Goal: Task Accomplishment & Management: Use online tool/utility

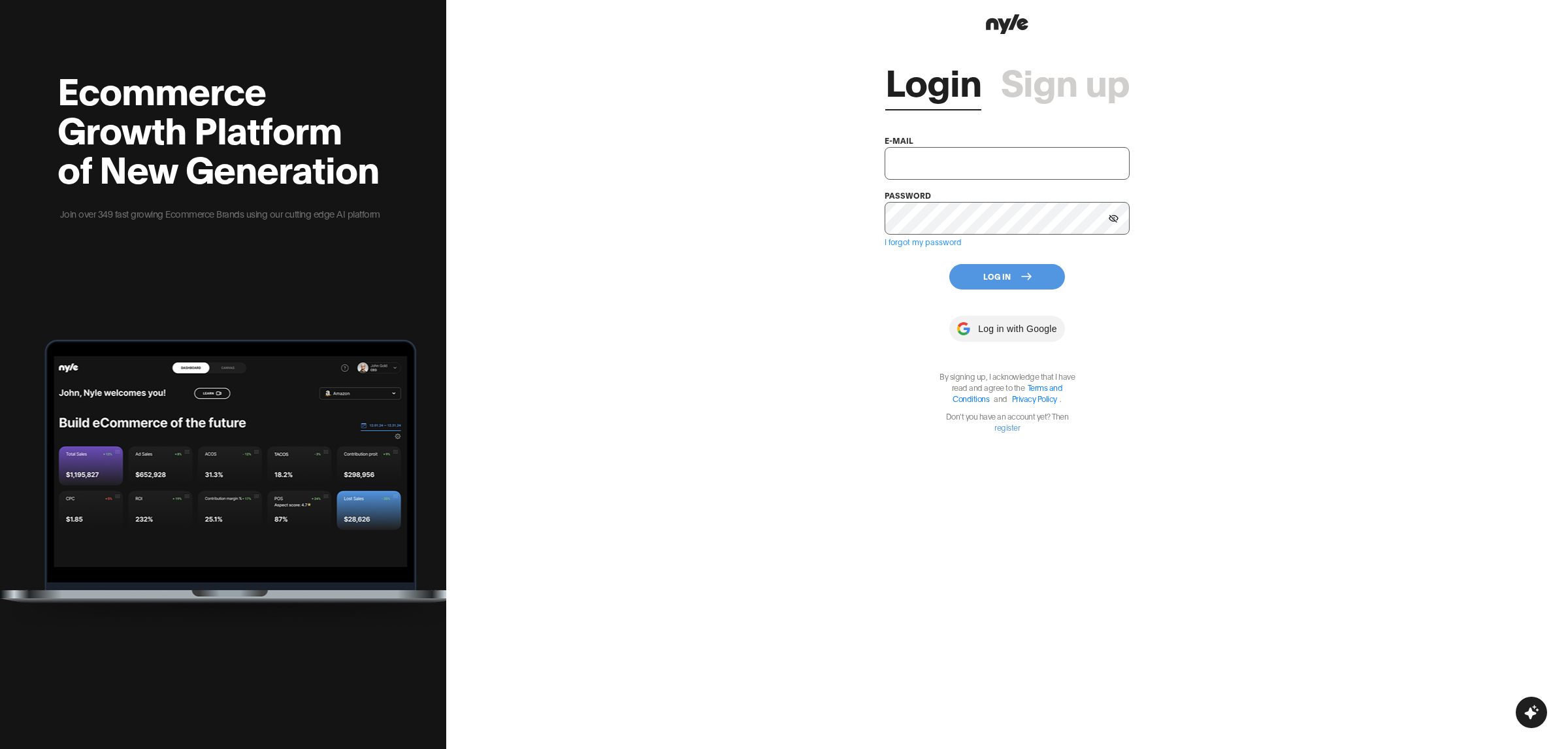
type input "[EMAIL_ADDRESS][PERSON_NAME]"
click at [991, 272] on button "Log In" at bounding box center [1006, 277] width 116 height 26
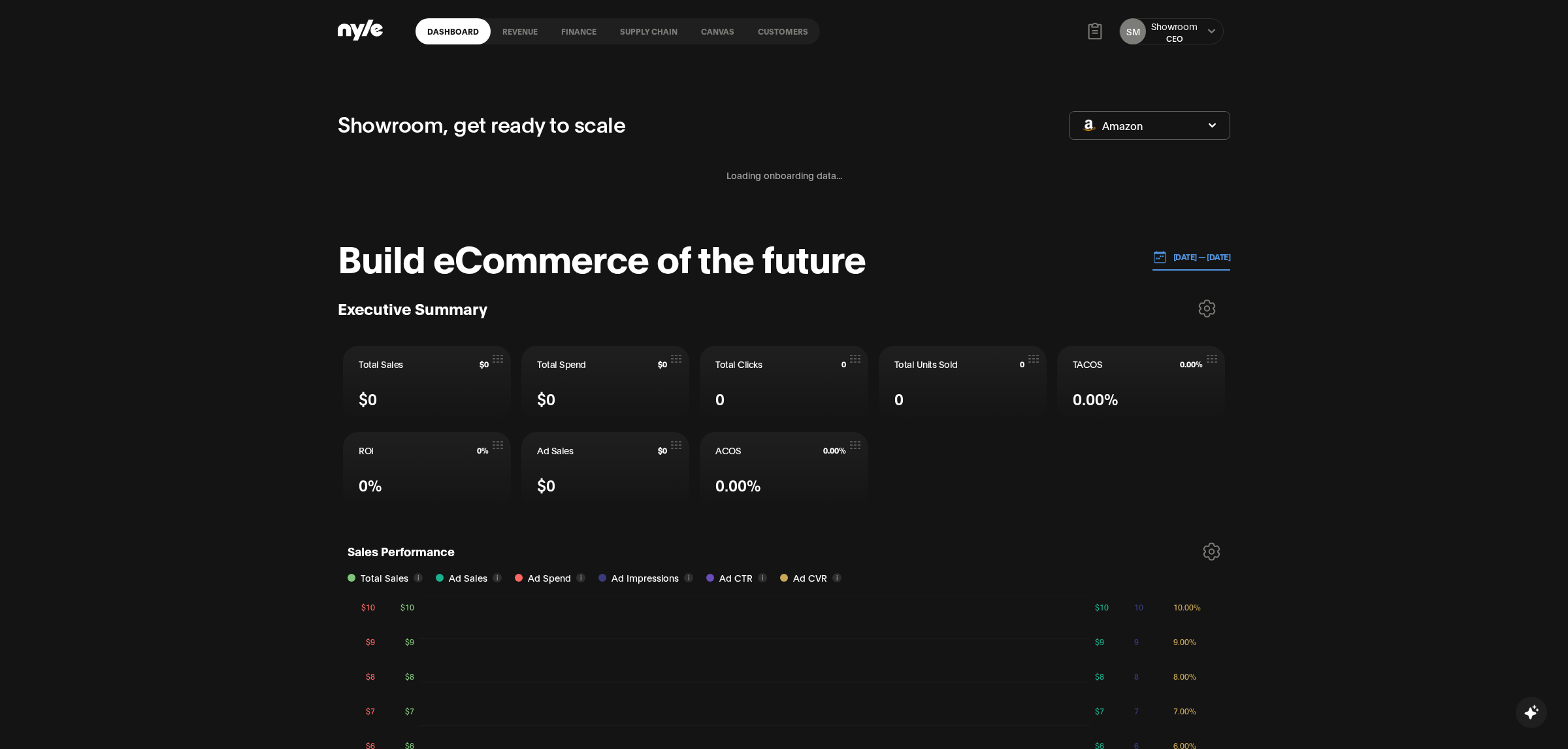
click at [772, 25] on link "Customers" at bounding box center [783, 31] width 74 height 26
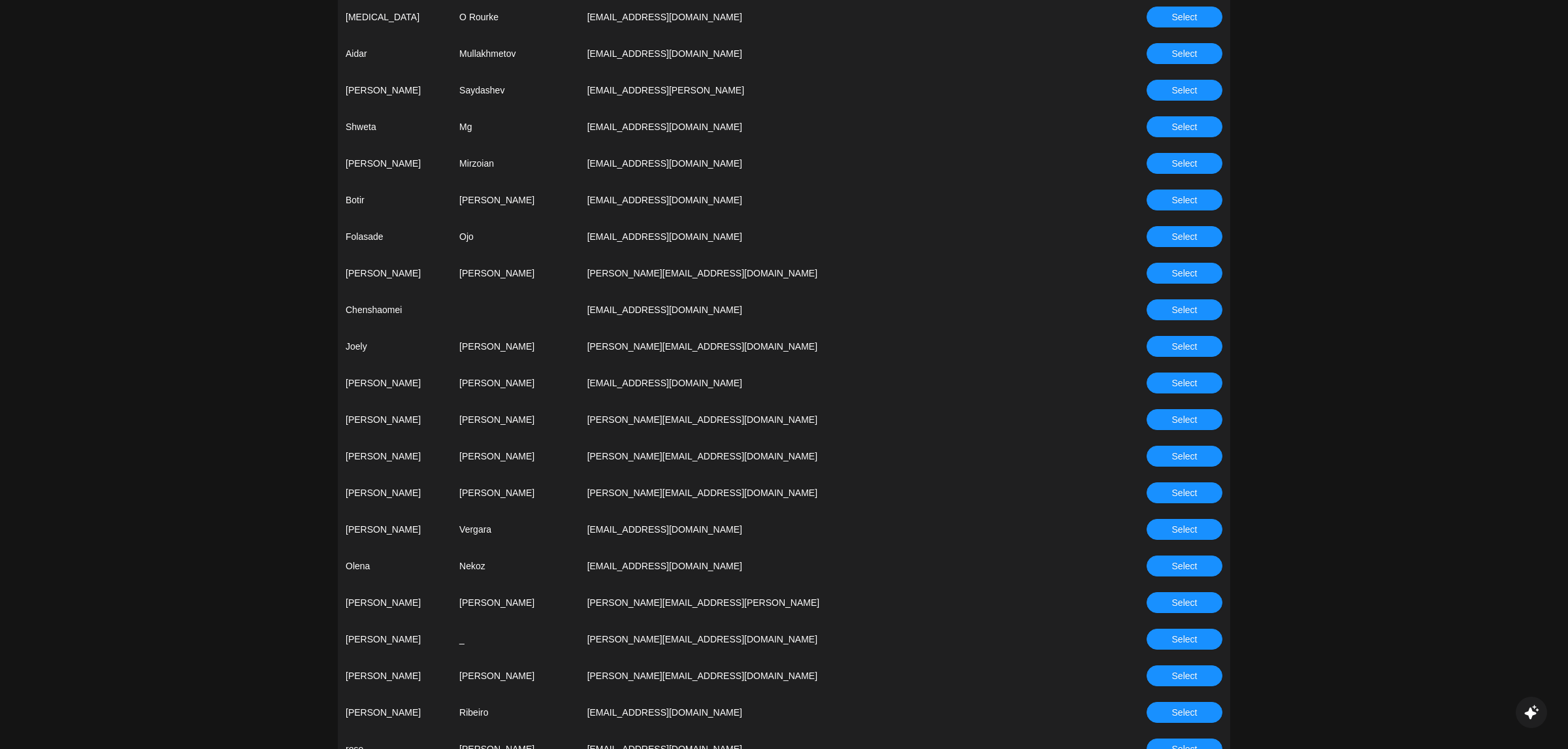
scroll to position [2057, 0]
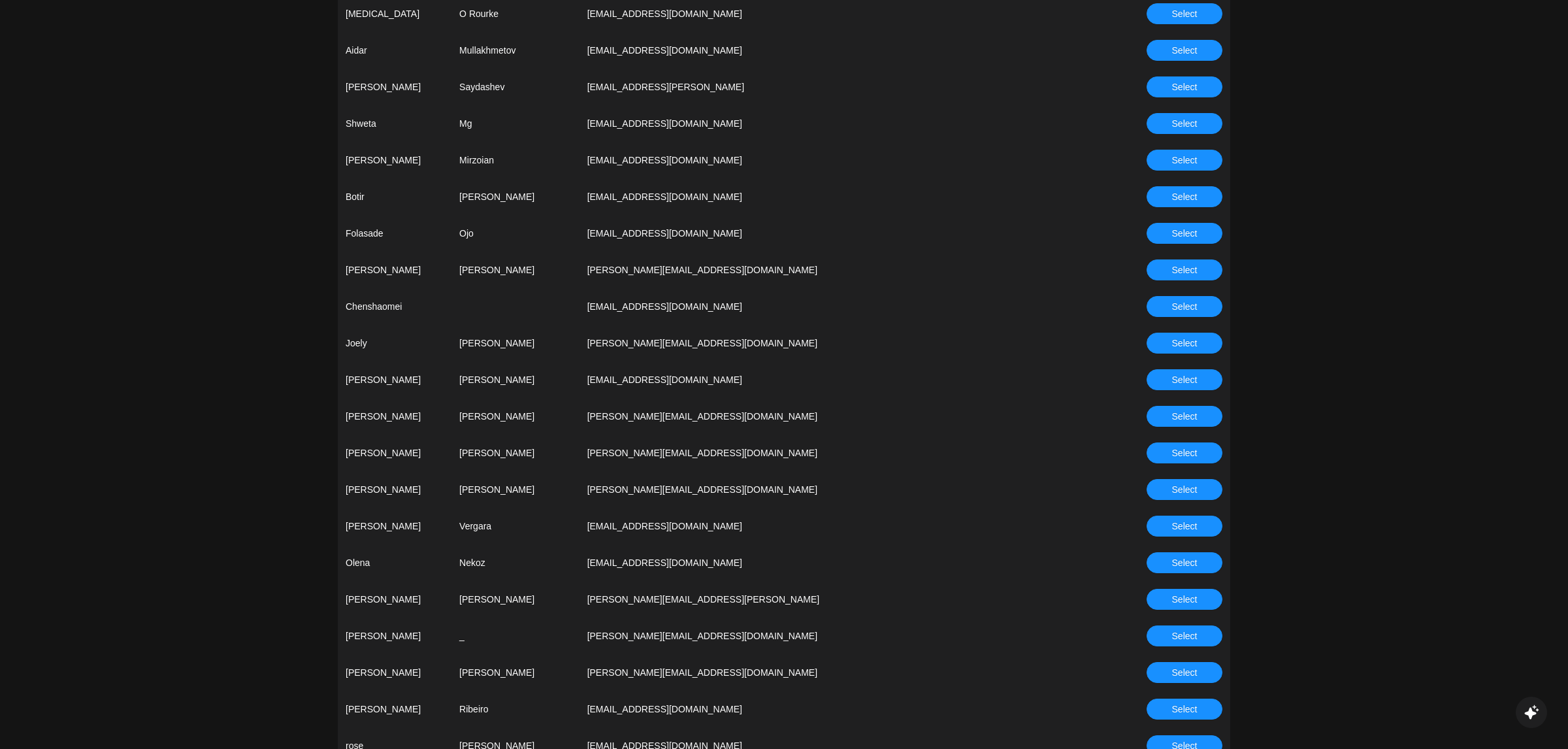
click at [1181, 562] on span "Select" at bounding box center [1185, 562] width 26 height 14
